Goal: Information Seeking & Learning: Find specific fact

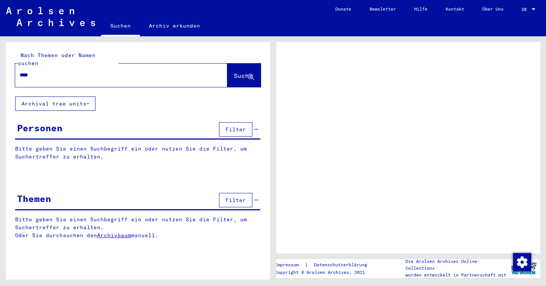
type input "*****"
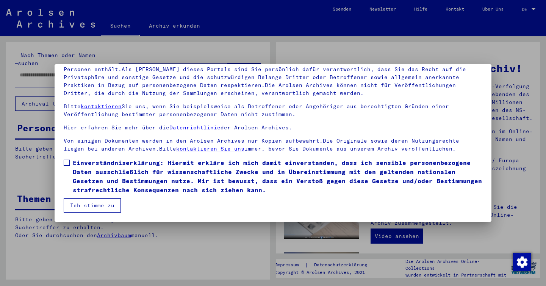
scroll to position [62, 0]
click at [66, 162] on span at bounding box center [67, 163] width 6 height 6
click at [92, 205] on button "Ich stimme zu" at bounding box center [92, 206] width 57 height 14
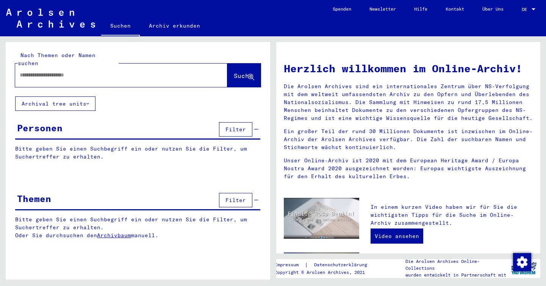
click at [134, 74] on div at bounding box center [109, 75] width 189 height 17
click at [128, 71] on input "text" at bounding box center [112, 75] width 185 height 8
type input "**********"
click at [234, 72] on span "Suche" at bounding box center [243, 76] width 19 height 8
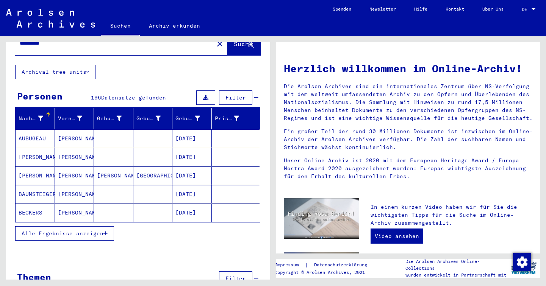
scroll to position [33, 0]
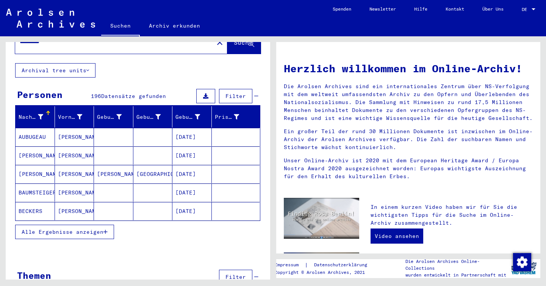
click at [96, 229] on span "Alle Ergebnisse anzeigen" at bounding box center [63, 232] width 82 height 7
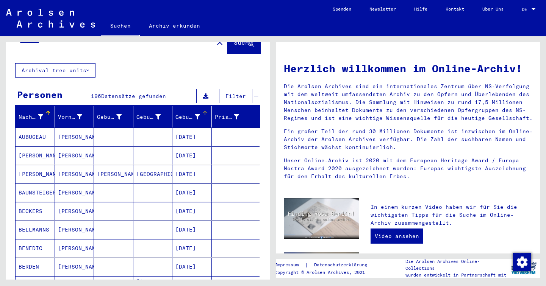
click at [196, 114] on icon at bounding box center [197, 116] width 5 height 5
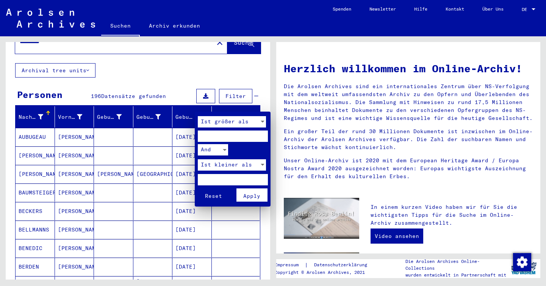
click at [196, 109] on div at bounding box center [273, 143] width 546 height 286
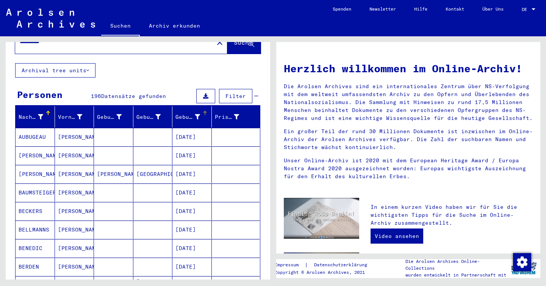
click at [186, 113] on div "Geburtsdatum" at bounding box center [187, 117] width 25 height 8
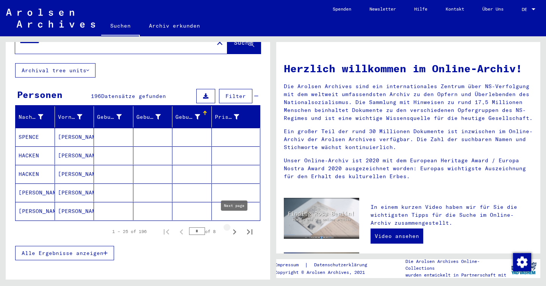
click at [234, 227] on icon "Next page" at bounding box center [234, 232] width 11 height 11
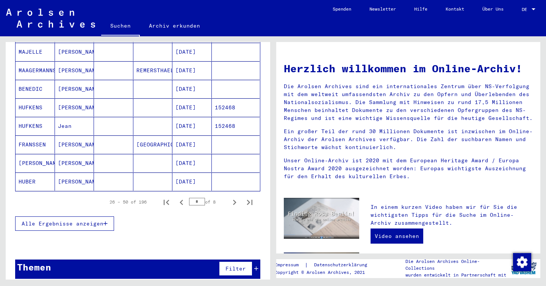
scroll to position [434, 0]
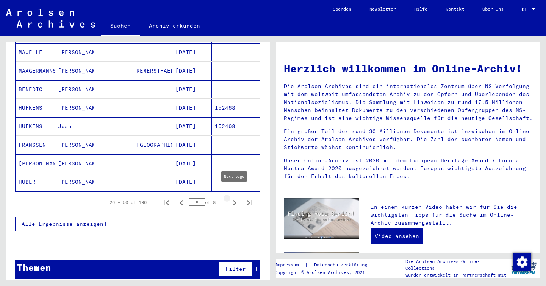
click at [235, 198] on icon "Next page" at bounding box center [234, 203] width 11 height 11
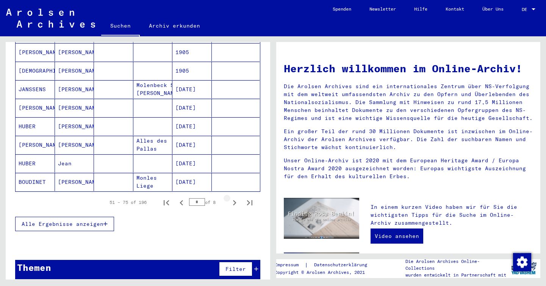
click at [235, 198] on icon "Next page" at bounding box center [234, 203] width 11 height 11
type input "*"
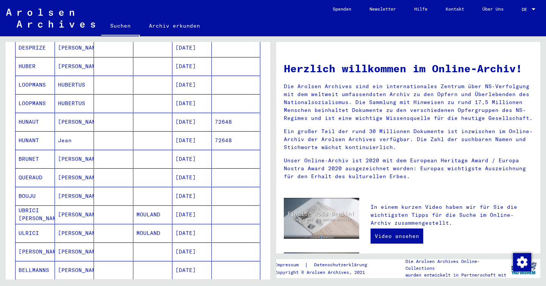
scroll to position [180, 0]
